Goal: Task Accomplishment & Management: Complete application form

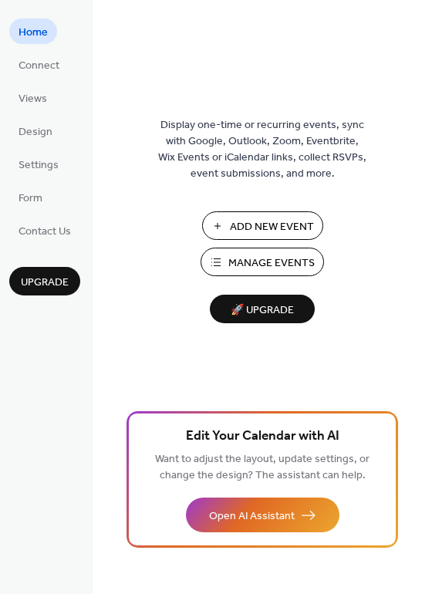
click at [245, 235] on span "Add New Event" at bounding box center [272, 227] width 84 height 16
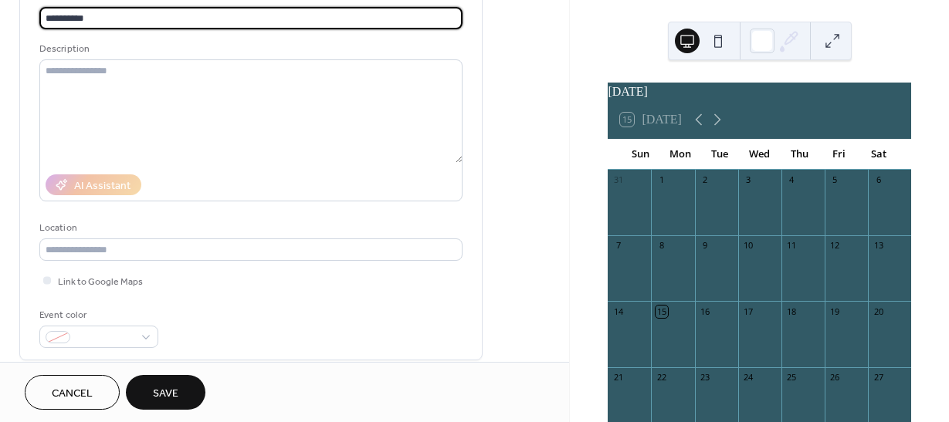
scroll to position [133, 0]
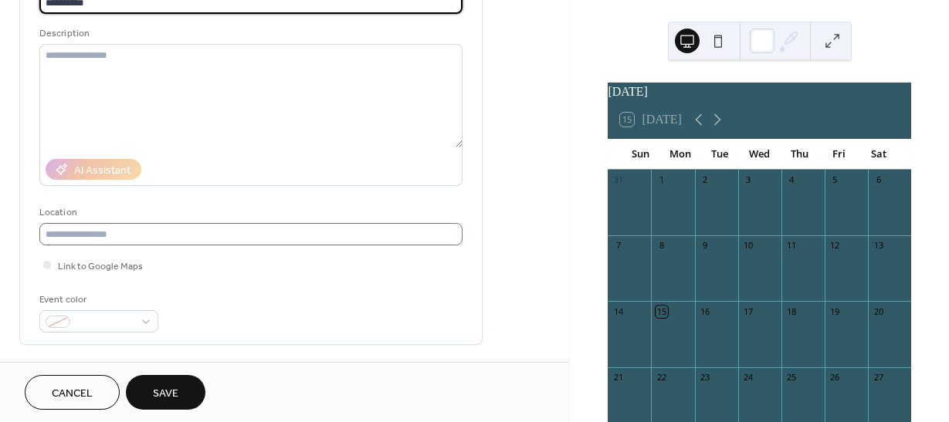
type input "**********"
click at [174, 238] on input "text" at bounding box center [250, 234] width 423 height 22
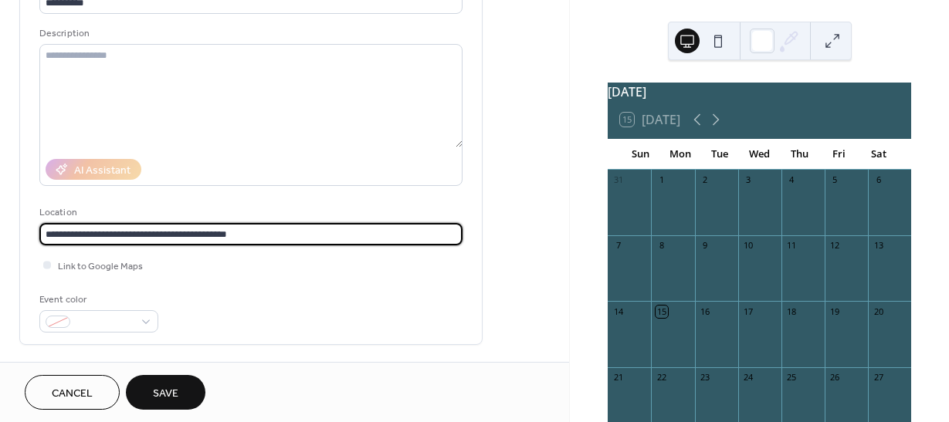
type input "**********"
click at [243, 301] on div "Event color" at bounding box center [250, 312] width 423 height 41
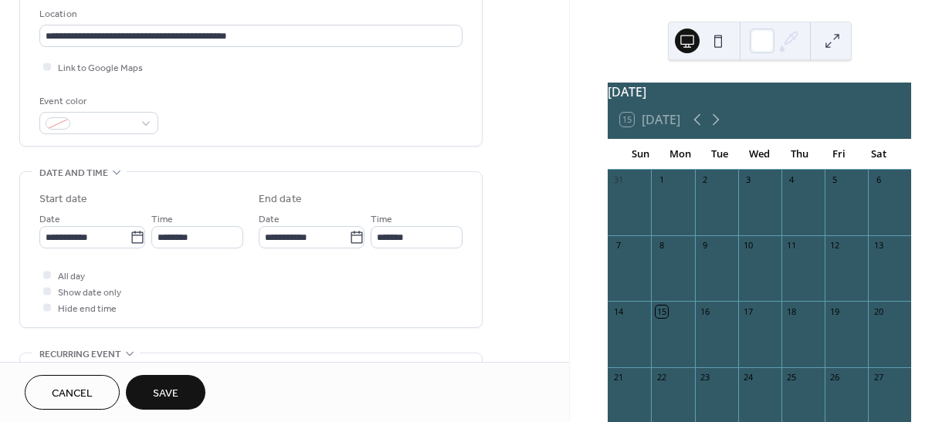
scroll to position [346, 0]
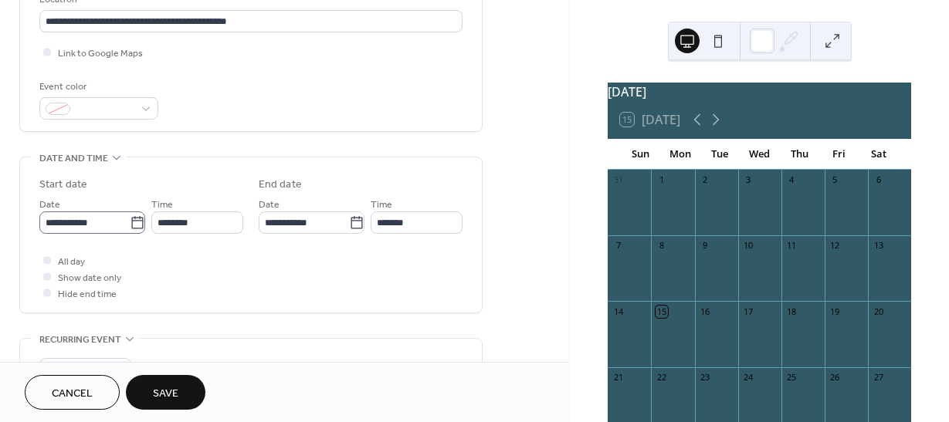
click at [133, 224] on icon at bounding box center [137, 222] width 15 height 15
click at [130, 224] on input "**********" at bounding box center [84, 222] width 90 height 22
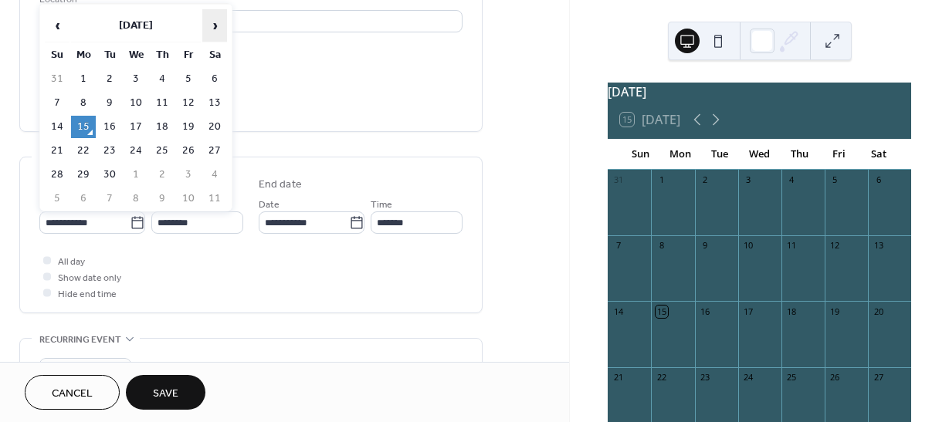
click at [220, 29] on span "›" at bounding box center [214, 25] width 23 height 31
click at [133, 82] on td "1" at bounding box center [135, 79] width 25 height 22
type input "**********"
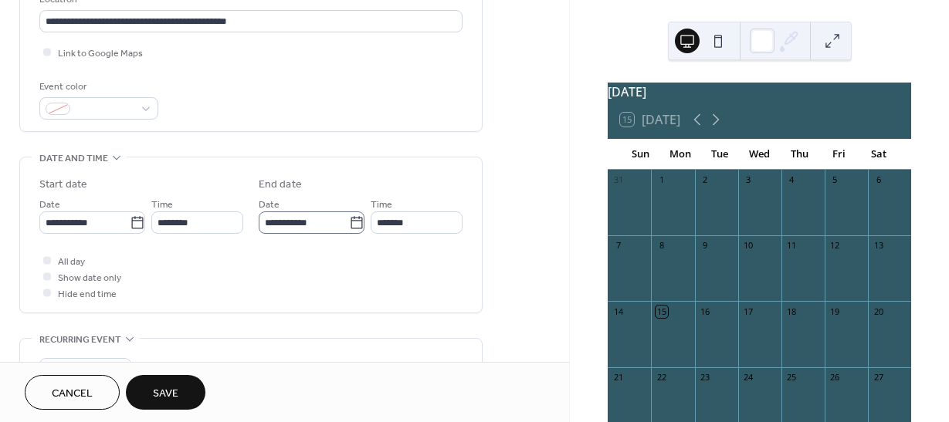
click at [350, 228] on icon at bounding box center [356, 222] width 12 height 12
click at [349, 228] on input "**********" at bounding box center [304, 222] width 90 height 22
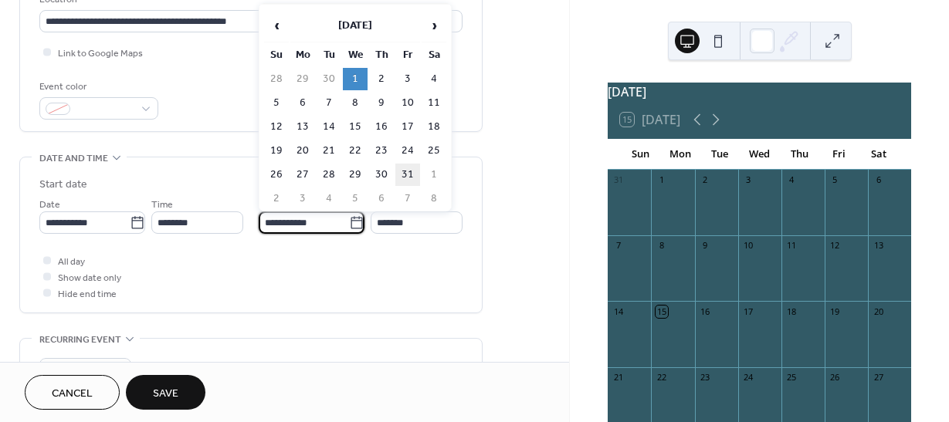
click at [407, 176] on td "31" at bounding box center [407, 175] width 25 height 22
type input "**********"
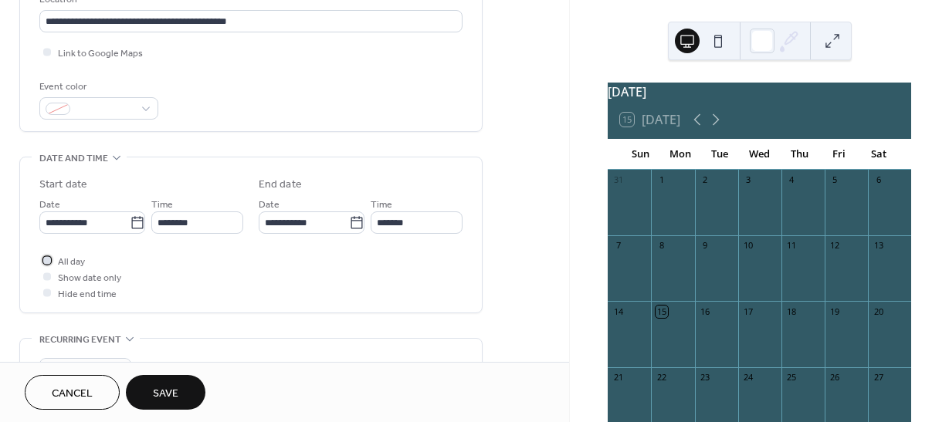
click at [46, 260] on div at bounding box center [47, 260] width 8 height 8
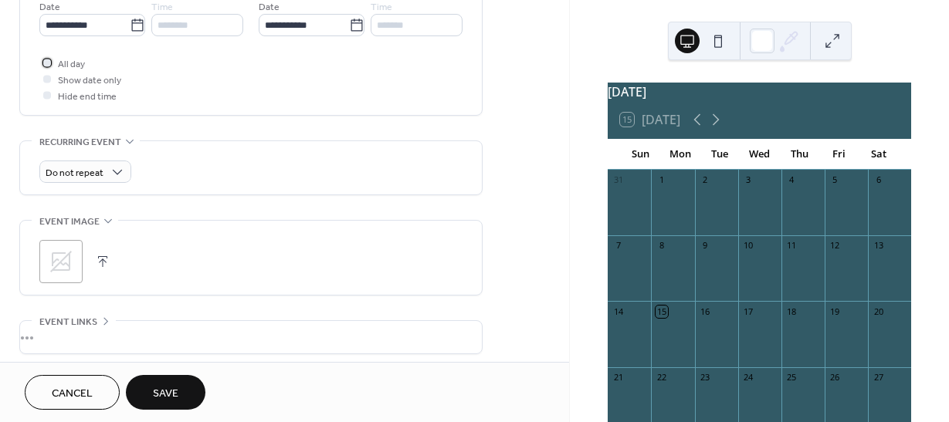
scroll to position [574, 0]
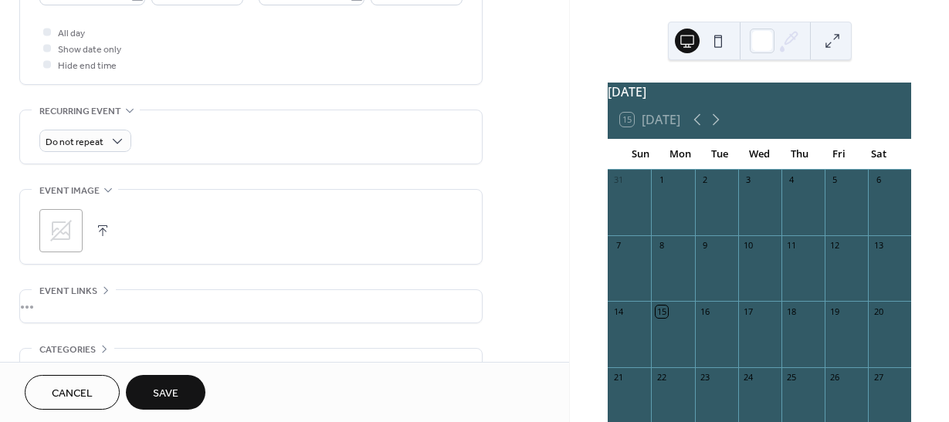
click at [101, 231] on button "button" at bounding box center [103, 231] width 22 height 22
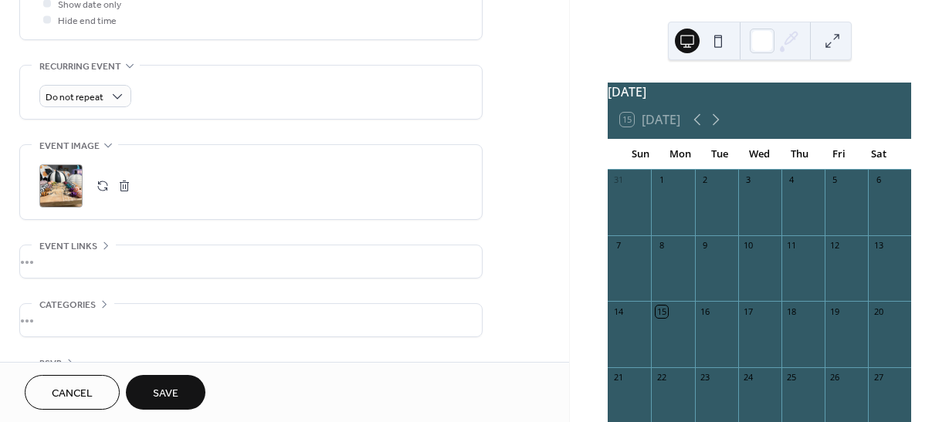
scroll to position [621, 0]
click at [104, 255] on div "•••" at bounding box center [251, 259] width 462 height 32
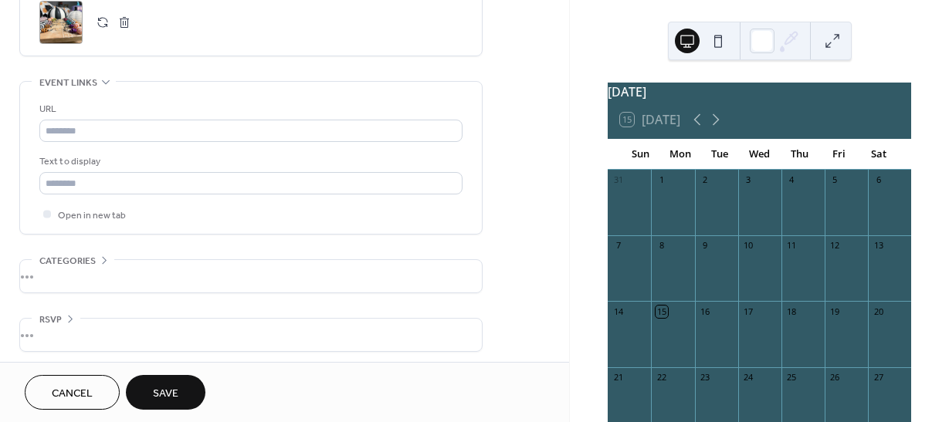
scroll to position [788, 0]
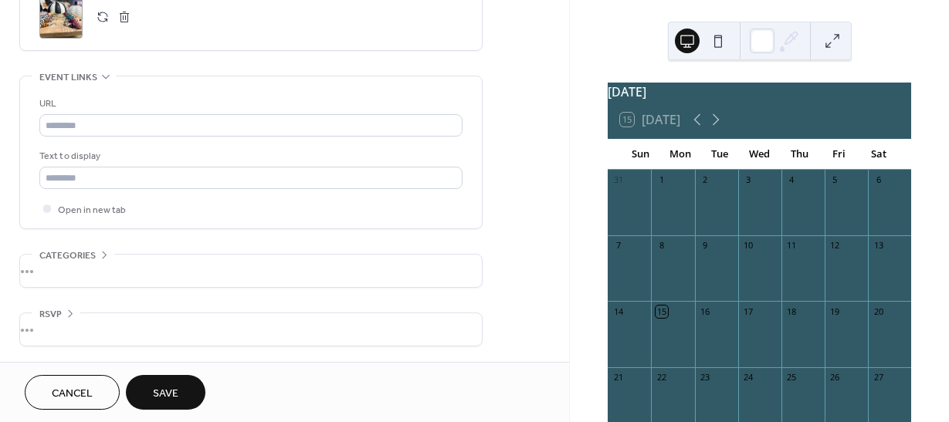
click at [84, 272] on div "•••" at bounding box center [251, 271] width 462 height 32
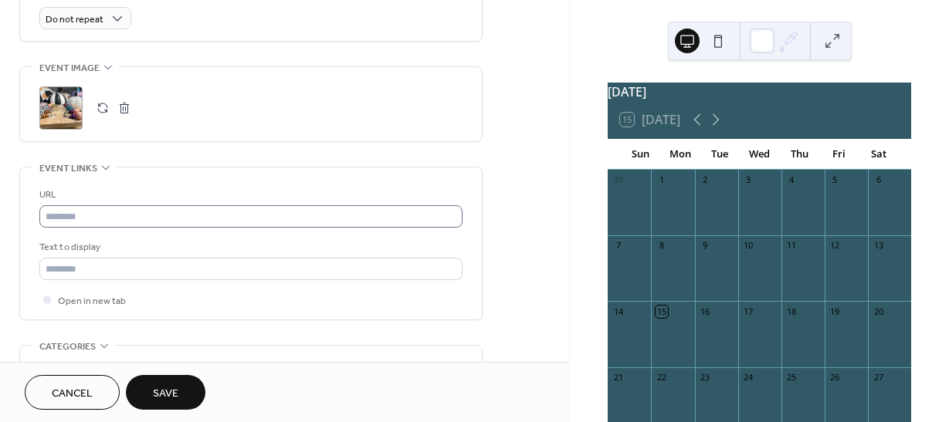
scroll to position [688, 0]
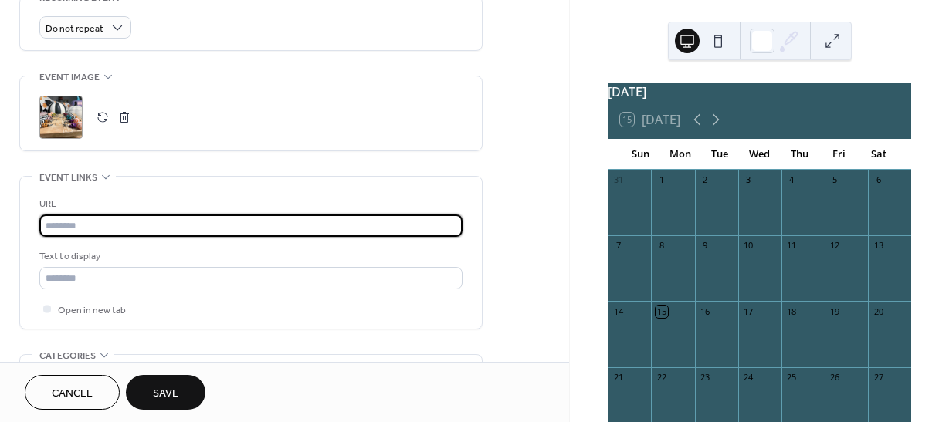
click at [90, 228] on input "text" at bounding box center [250, 226] width 423 height 22
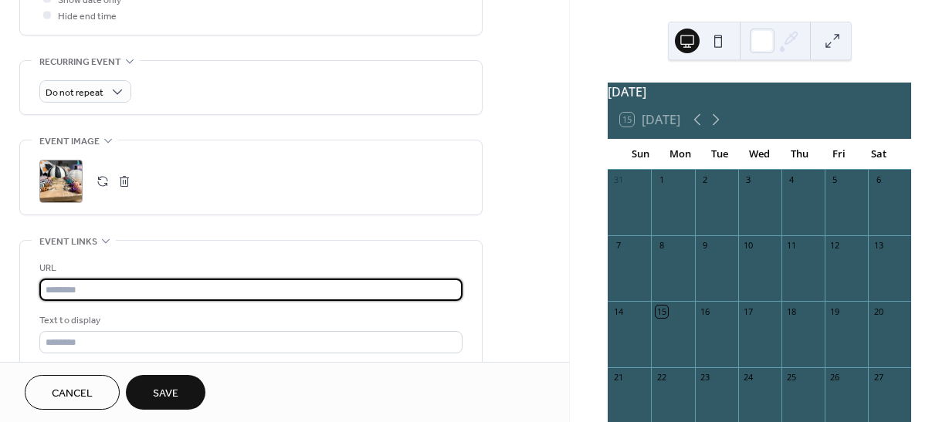
scroll to position [608, 0]
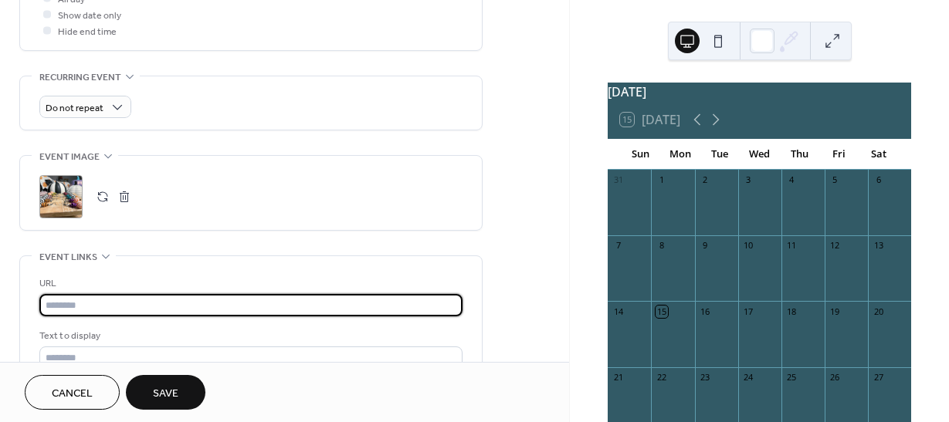
drag, startPoint x: 64, startPoint y: 308, endPoint x: 222, endPoint y: 342, distance: 161.8
click at [222, 342] on div "URL Text to display Open in new tab" at bounding box center [250, 336] width 423 height 121
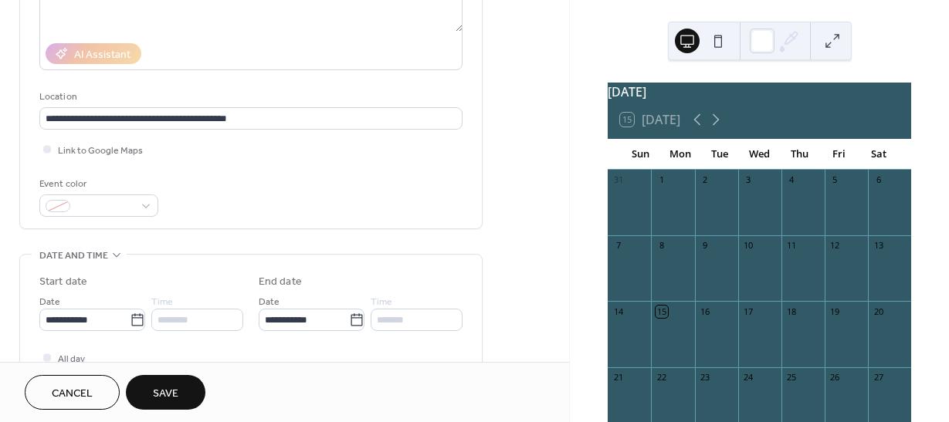
scroll to position [232, 0]
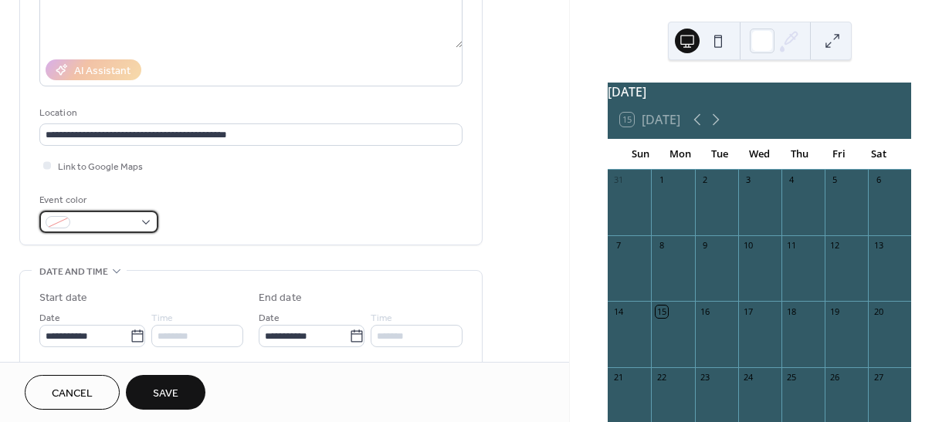
click at [142, 222] on div at bounding box center [98, 222] width 119 height 22
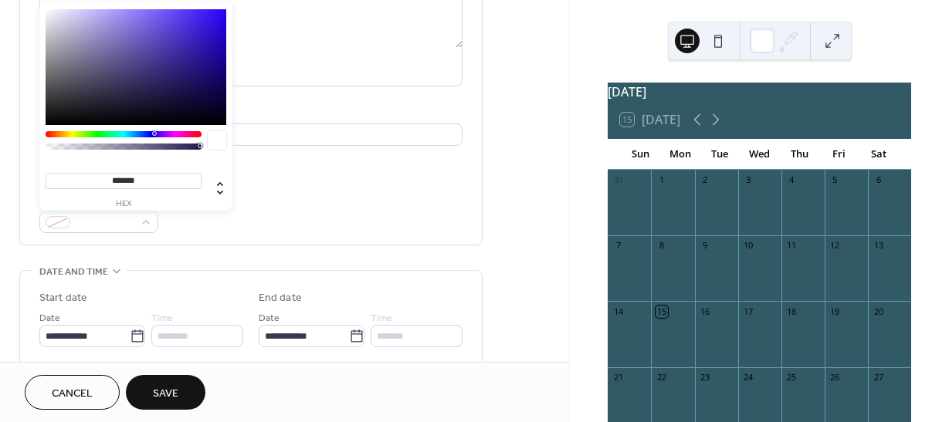
click at [60, 136] on div at bounding box center [124, 134] width 156 height 6
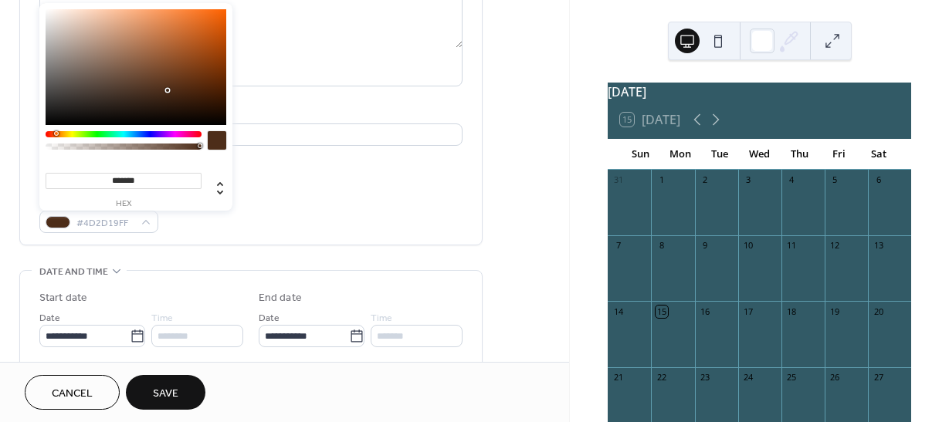
click at [56, 135] on div at bounding box center [124, 134] width 156 height 6
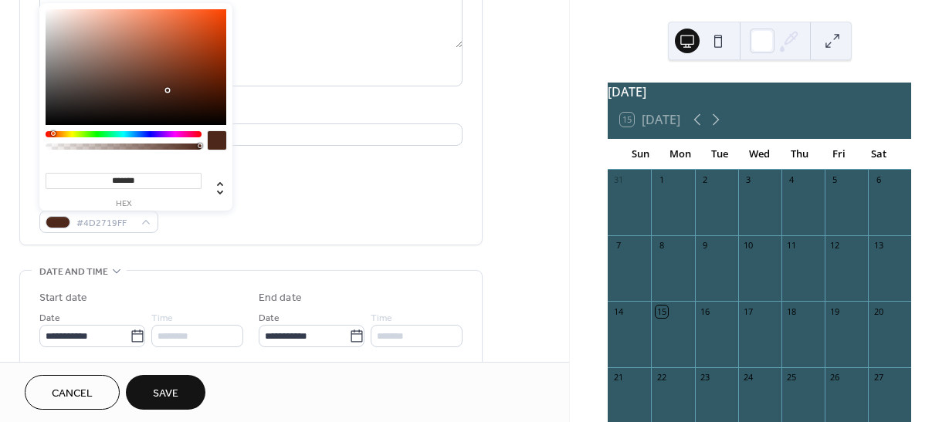
click at [52, 138] on div at bounding box center [124, 144] width 156 height 26
type input "*******"
drag, startPoint x: 167, startPoint y: 89, endPoint x: 171, endPoint y: 15, distance: 74.2
click at [171, 15] on div at bounding box center [171, 14] width 3 height 3
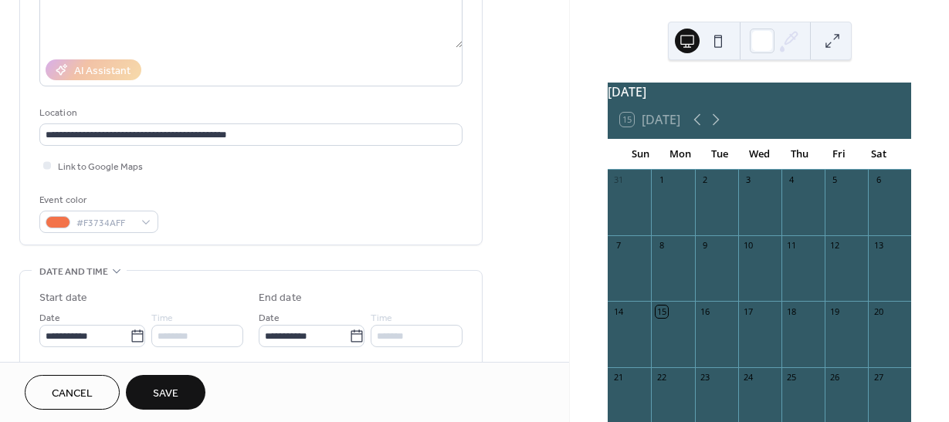
click at [333, 194] on div "Event color #F3734AFF" at bounding box center [250, 212] width 423 height 41
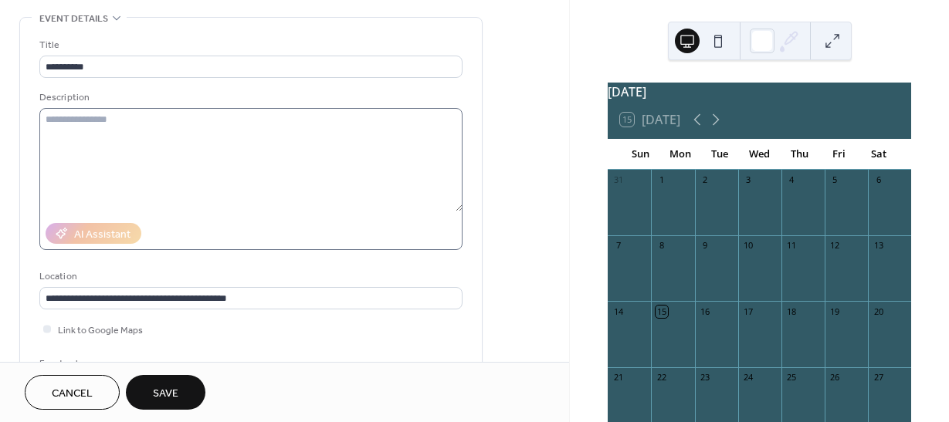
scroll to position [46, 0]
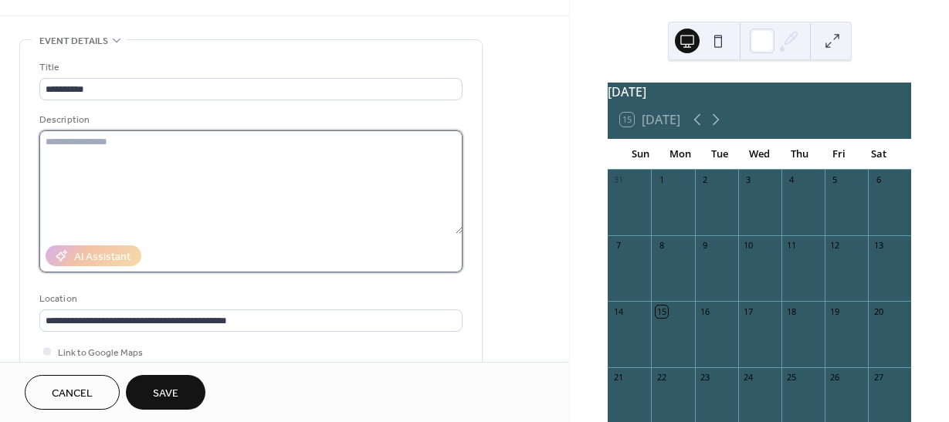
click at [131, 147] on textarea at bounding box center [250, 181] width 423 height 103
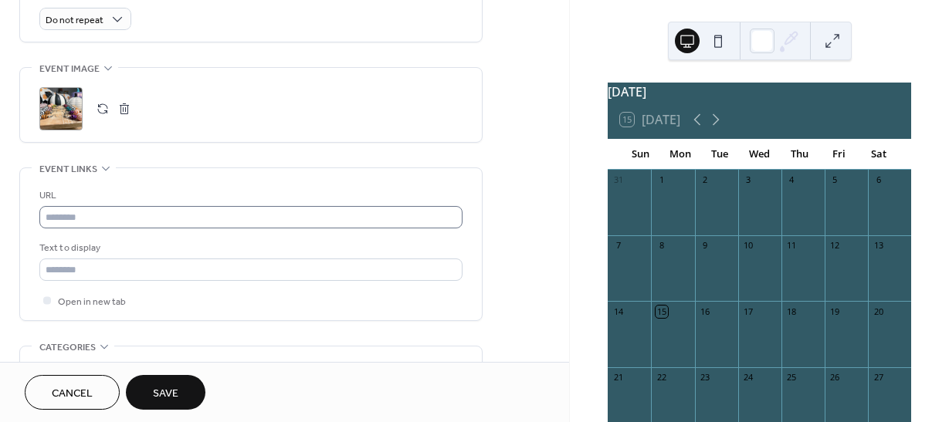
scroll to position [726, 0]
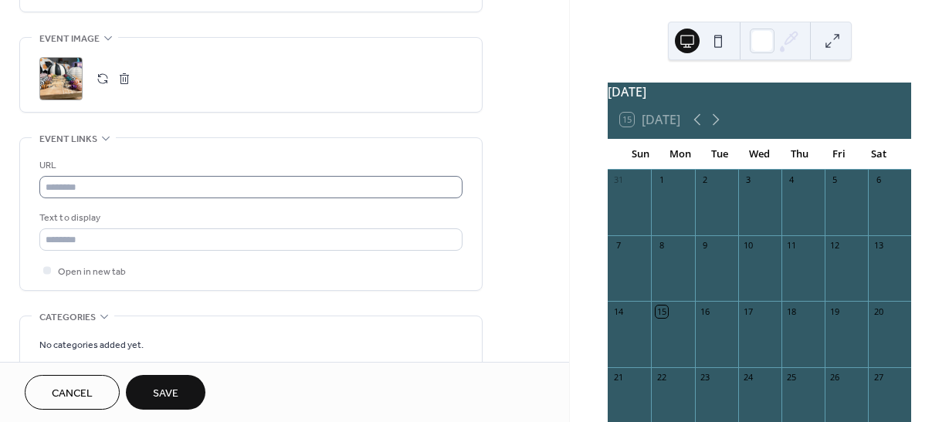
type textarea "**********"
click at [151, 190] on input "text" at bounding box center [250, 187] width 423 height 22
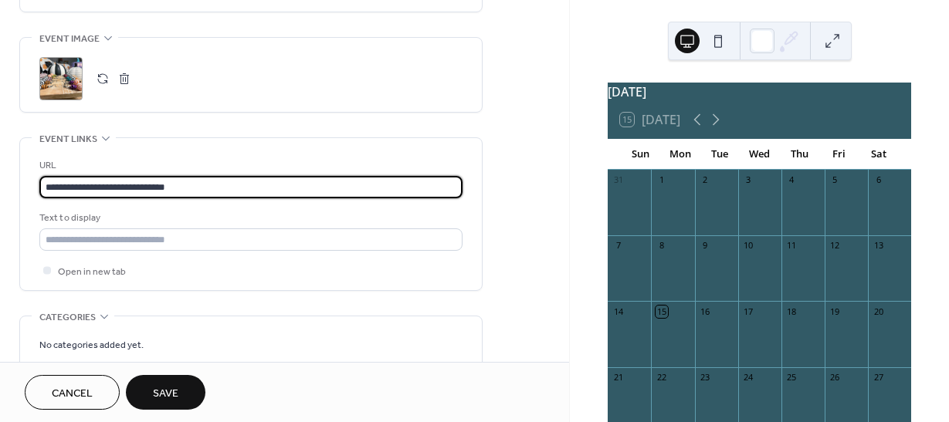
type input "**********"
click at [253, 221] on div "Text to display" at bounding box center [249, 218] width 420 height 16
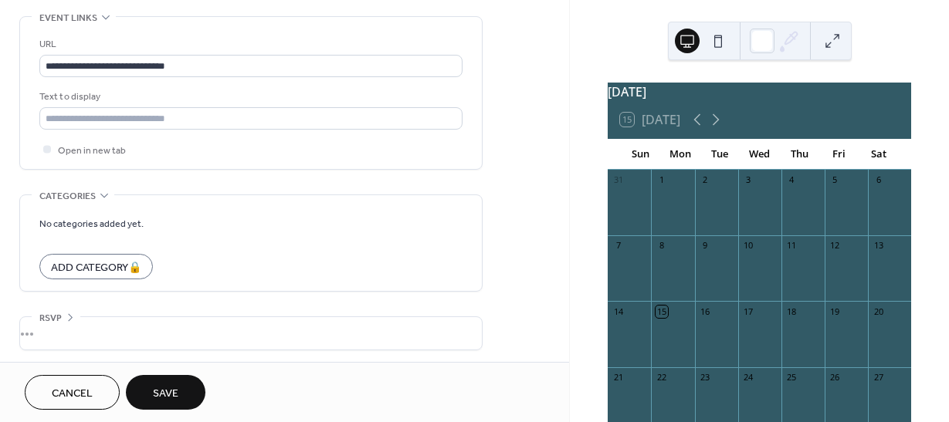
scroll to position [851, 0]
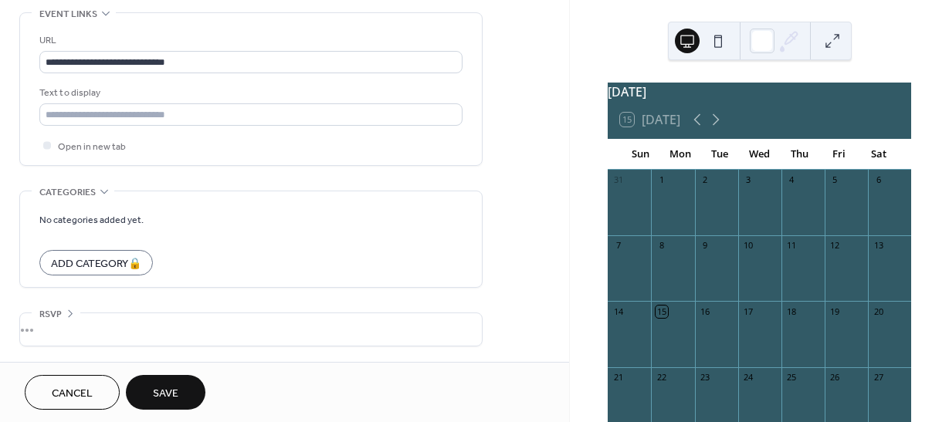
click at [169, 386] on span "Save" at bounding box center [165, 394] width 25 height 16
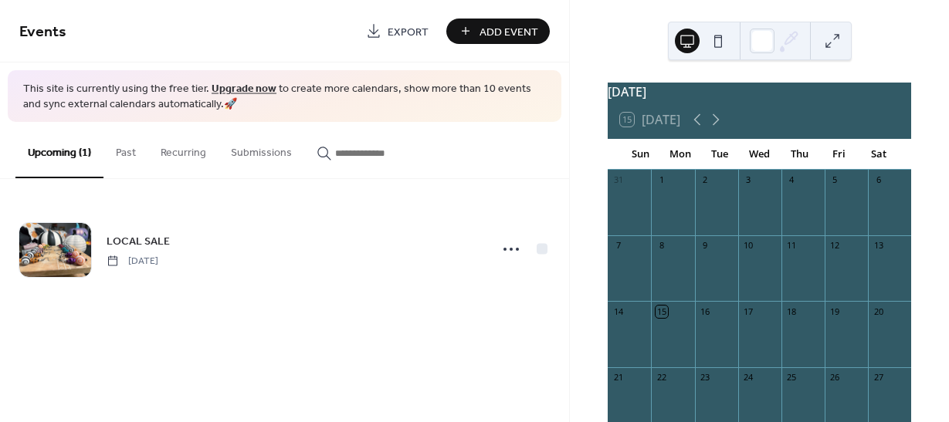
click at [908, 240] on div "September 2025 15 Today Sun Mon Tue Wed Thu Fri Sat 31 1 2 3 4 5 6 7 8 9 10 11 …" at bounding box center [759, 347] width 330 height 530
